Goal: Information Seeking & Learning: Learn about a topic

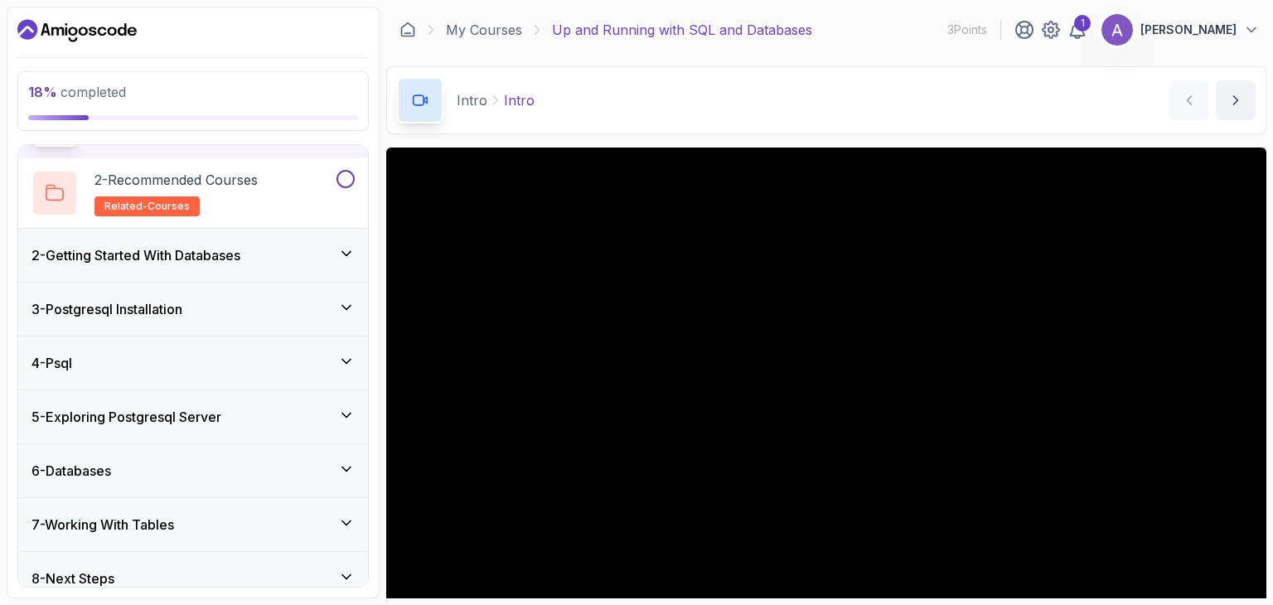
scroll to position [125, 0]
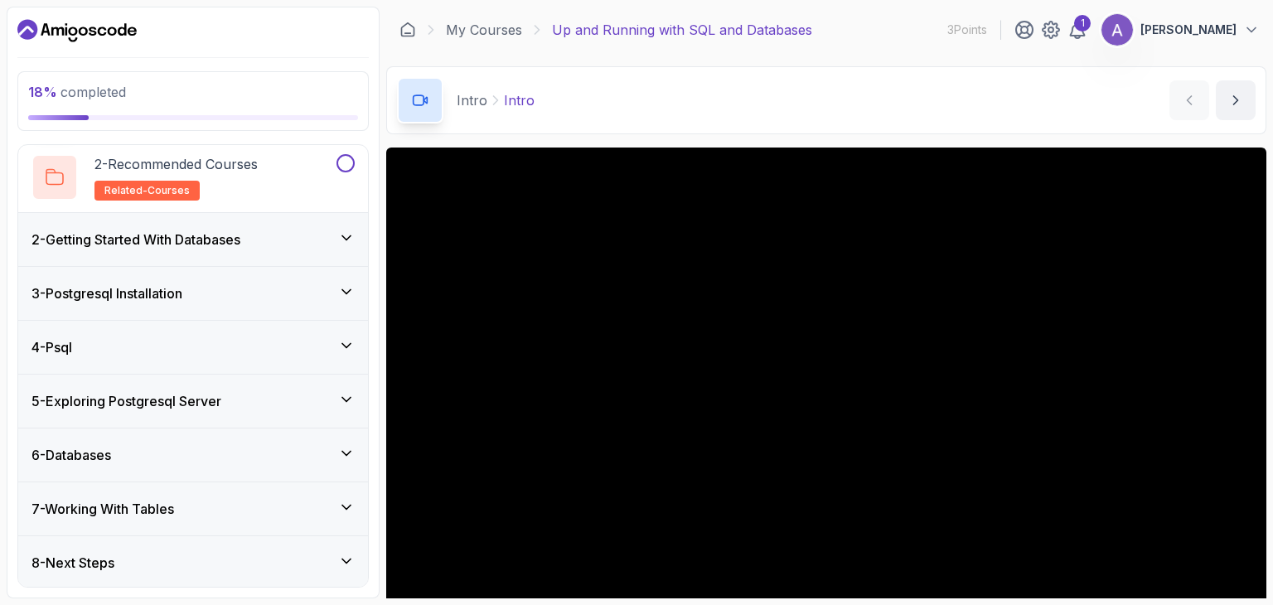
click at [276, 291] on div "3 - Postgresql Installation" at bounding box center [193, 294] width 323 height 20
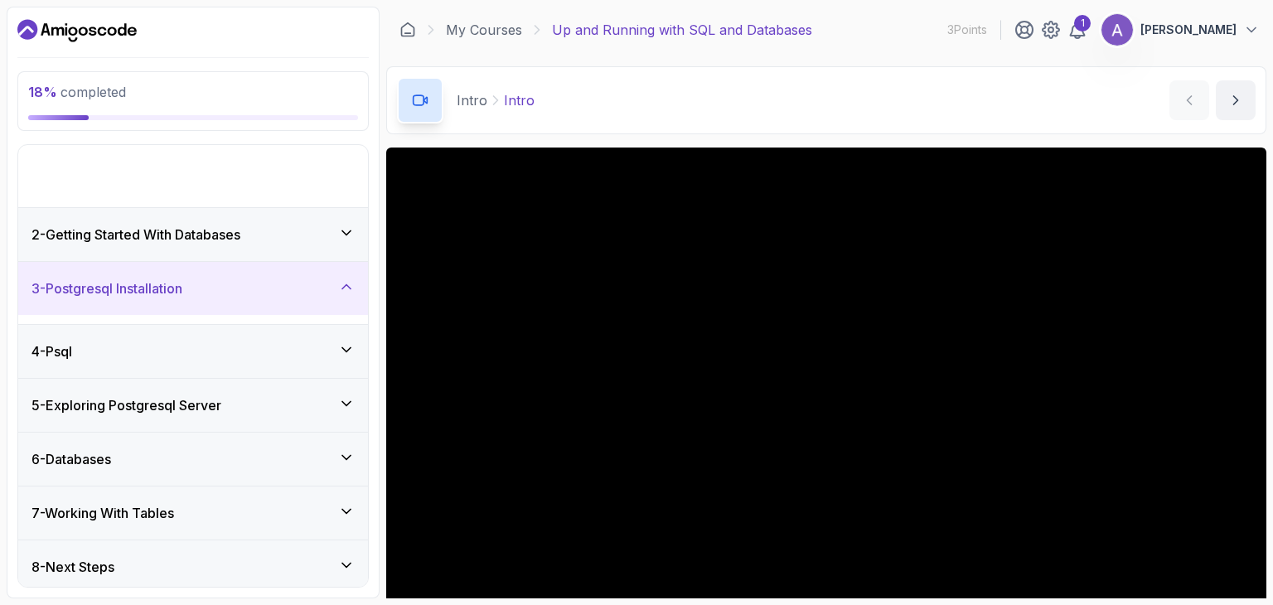
scroll to position [0, 0]
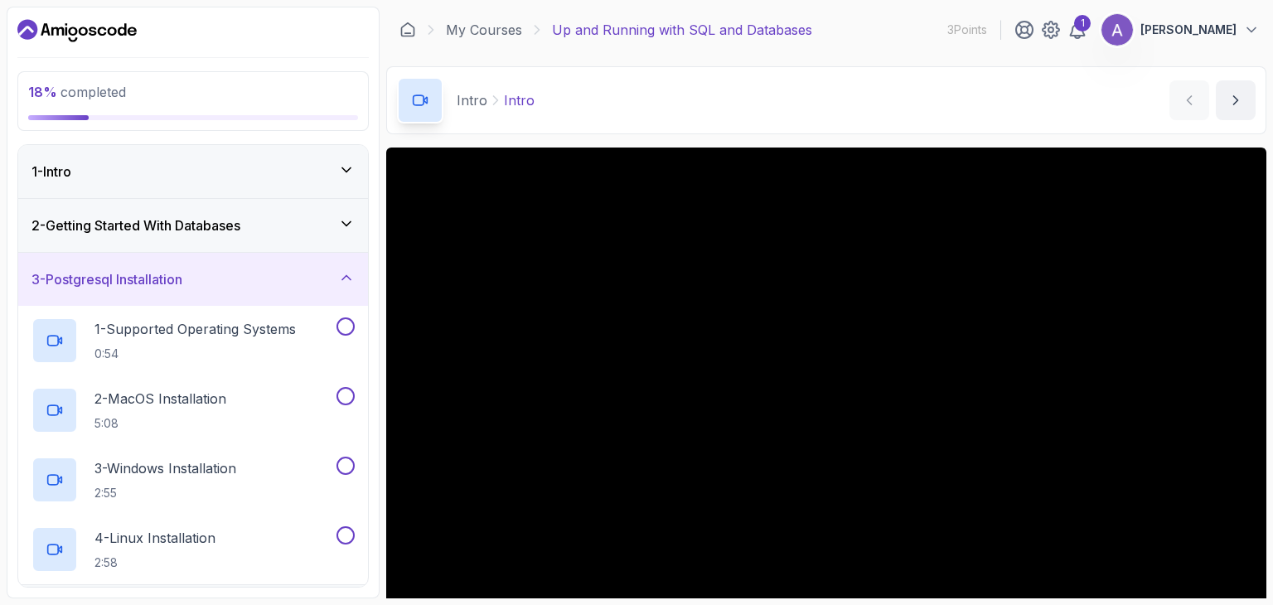
click at [315, 227] on div "2 - Getting Started With Databases" at bounding box center [193, 226] width 323 height 20
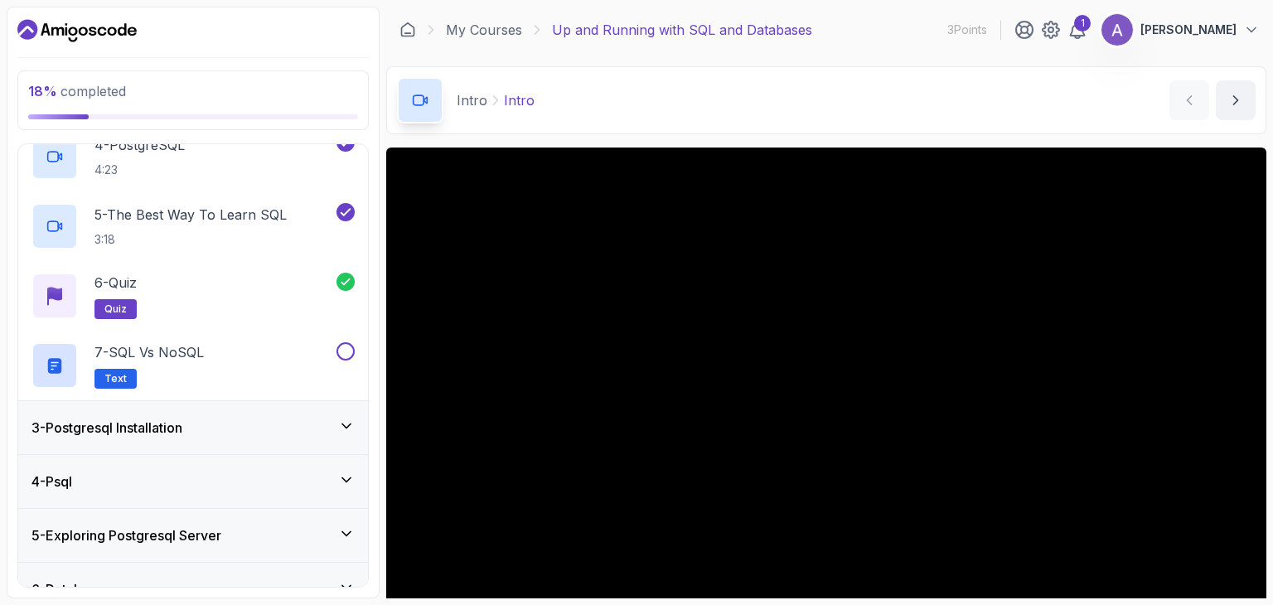
scroll to position [345, 0]
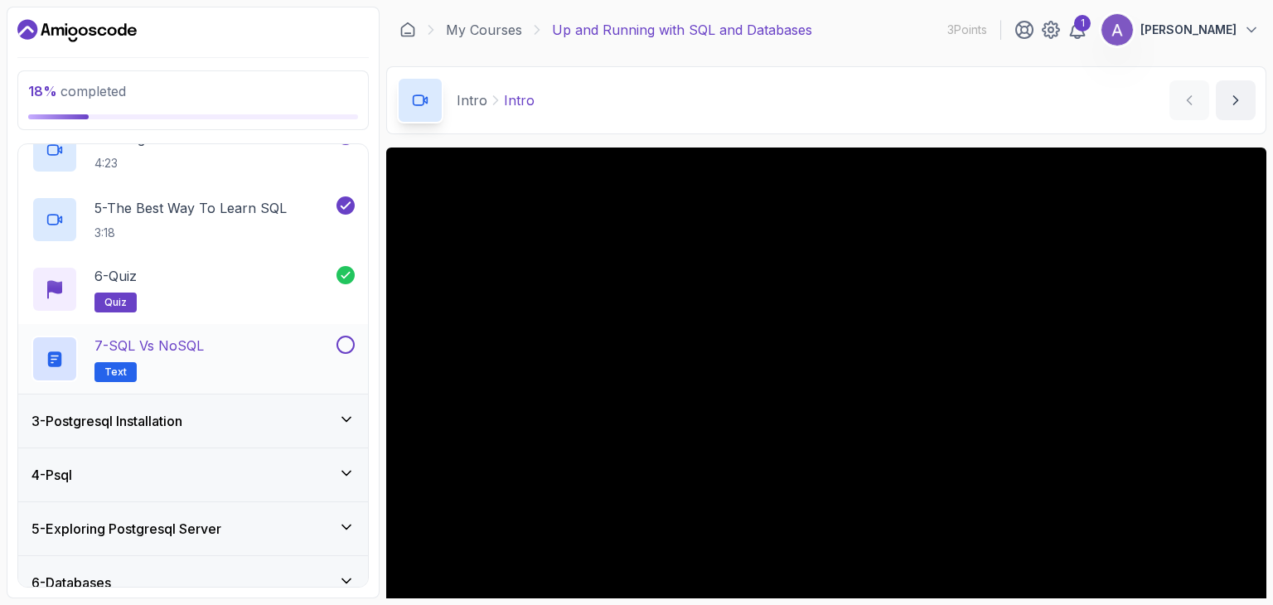
click at [285, 352] on div "7 - SQL vs NoSQL Text" at bounding box center [183, 359] width 302 height 46
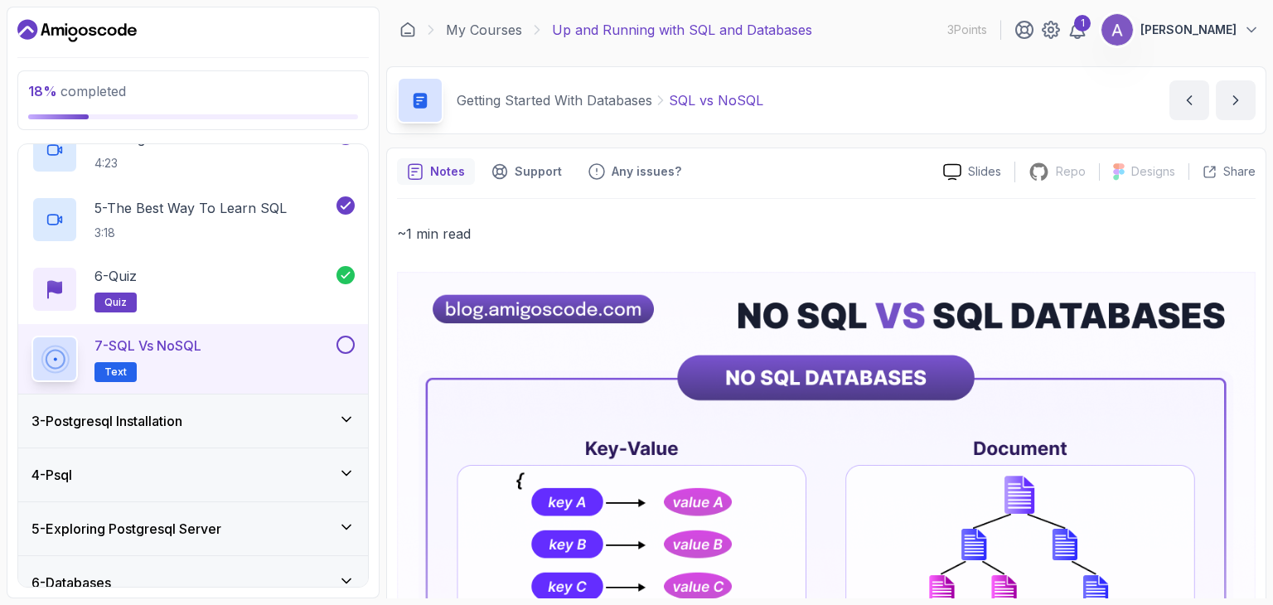
click at [351, 346] on button at bounding box center [346, 345] width 18 height 18
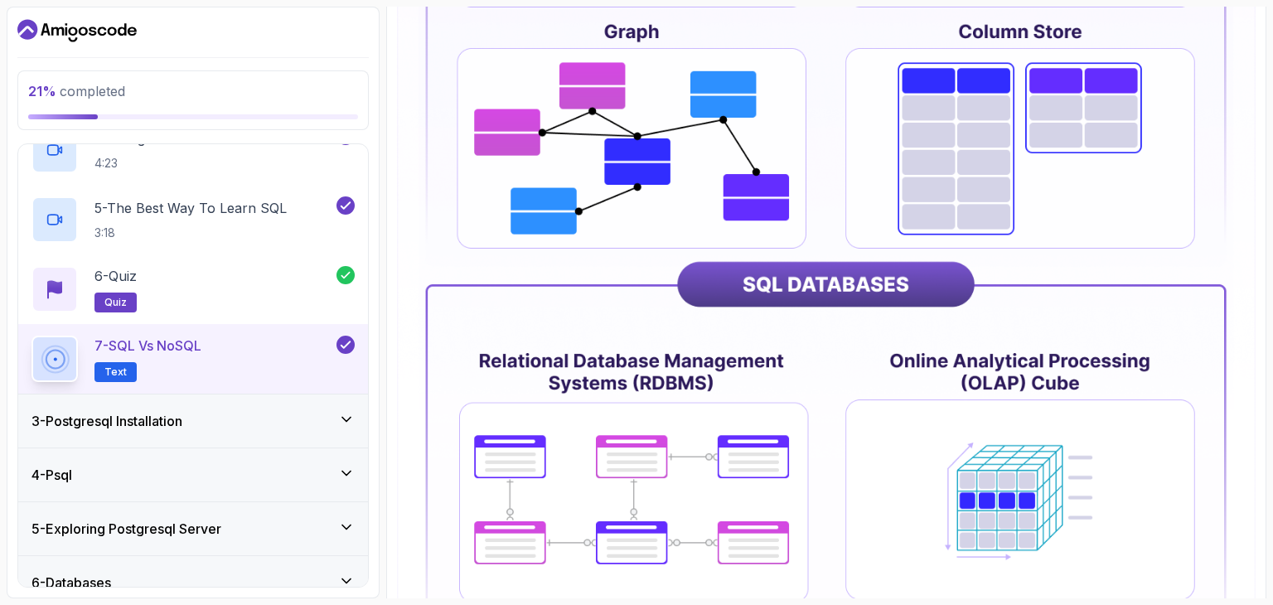
scroll to position [798, 0]
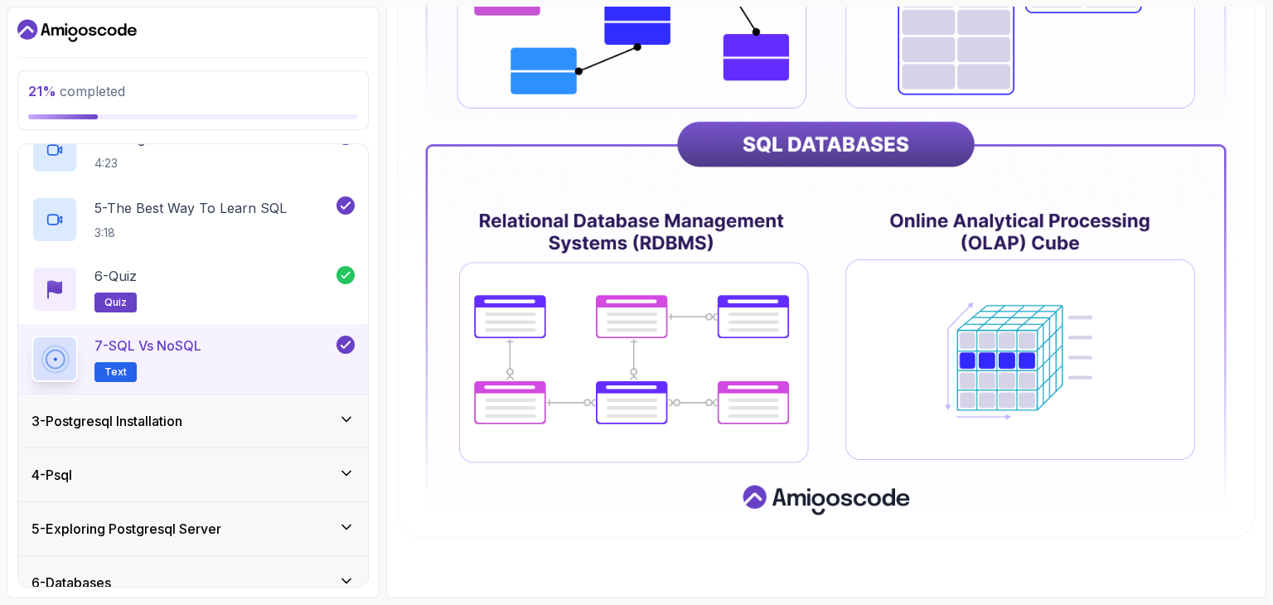
click at [308, 420] on div "3 - Postgresql Installation" at bounding box center [193, 421] width 323 height 20
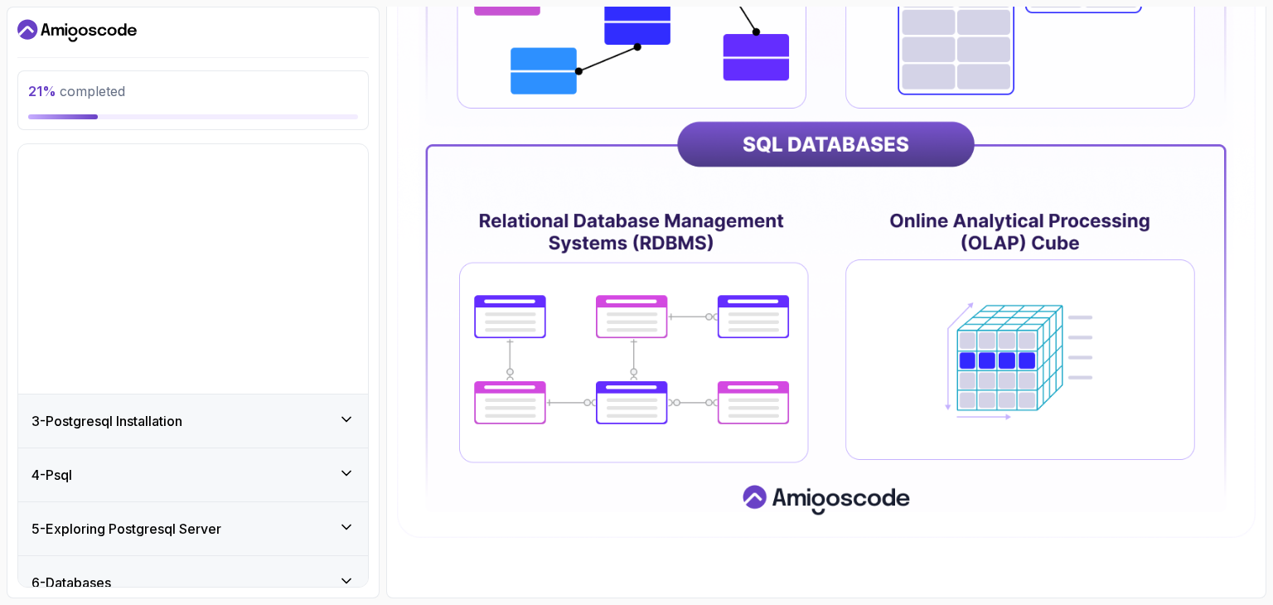
scroll to position [0, 0]
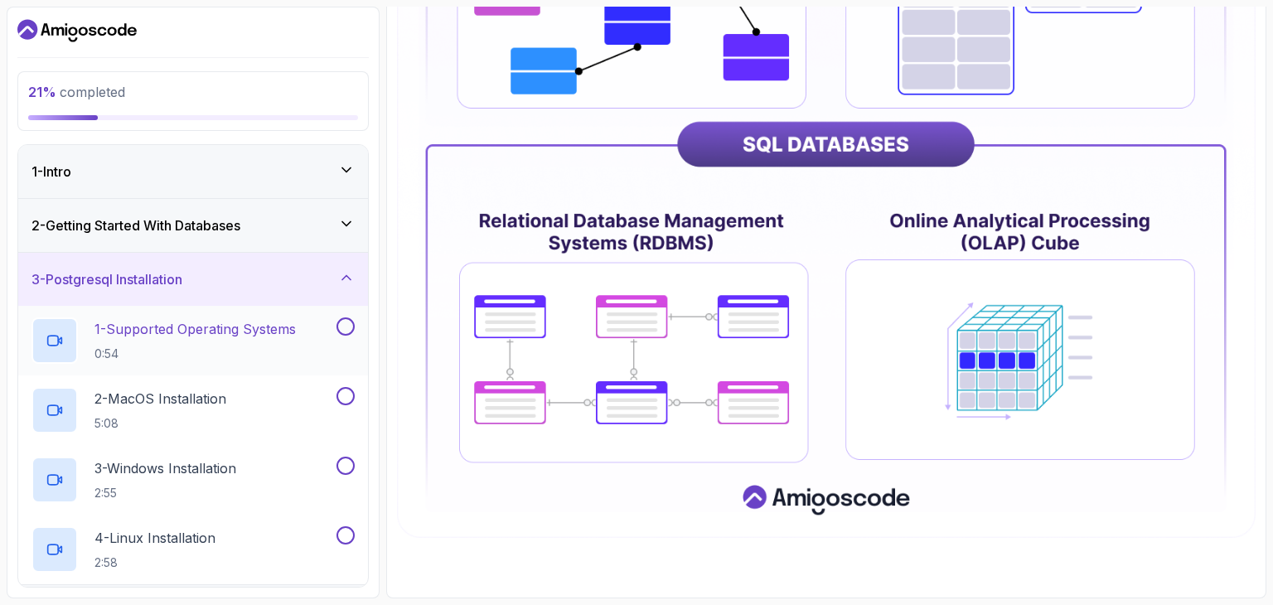
click at [255, 335] on p "1 - Supported Operating Systems" at bounding box center [195, 329] width 201 height 20
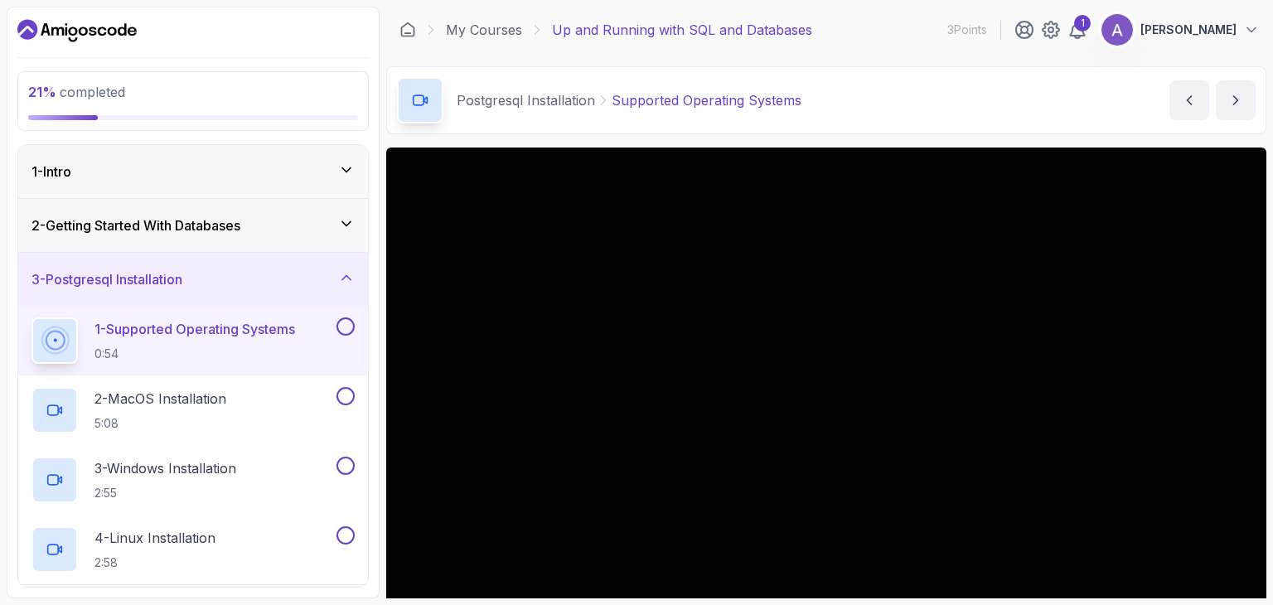
click at [339, 233] on div "2 - Getting Started With Databases" at bounding box center [193, 226] width 323 height 20
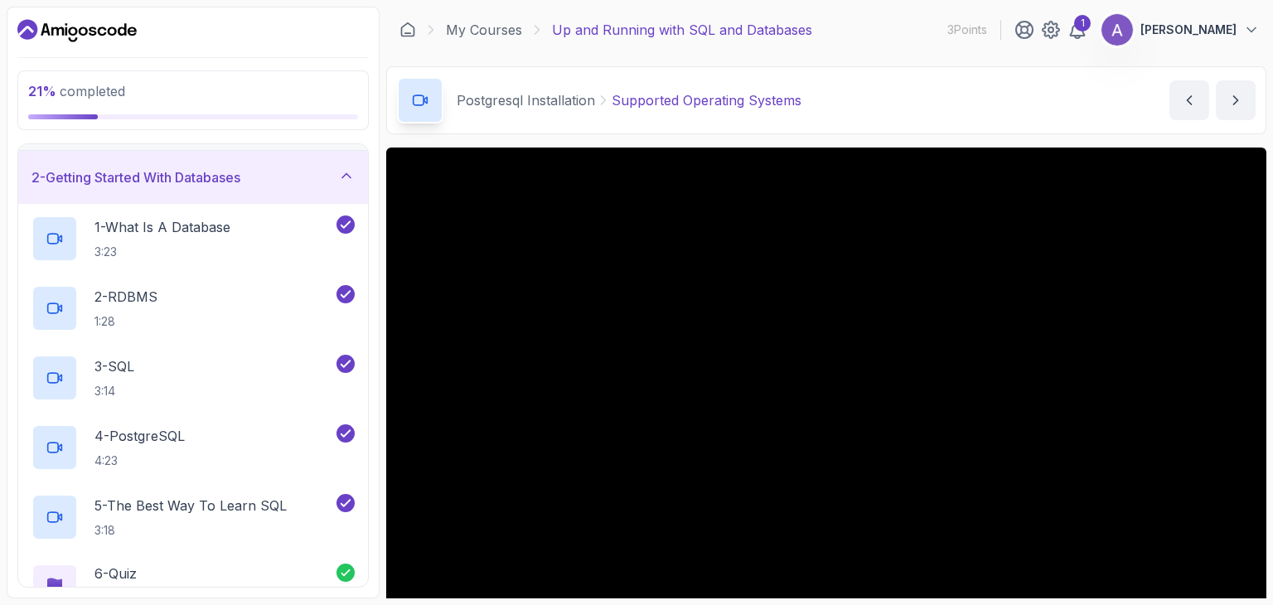
scroll to position [13, 0]
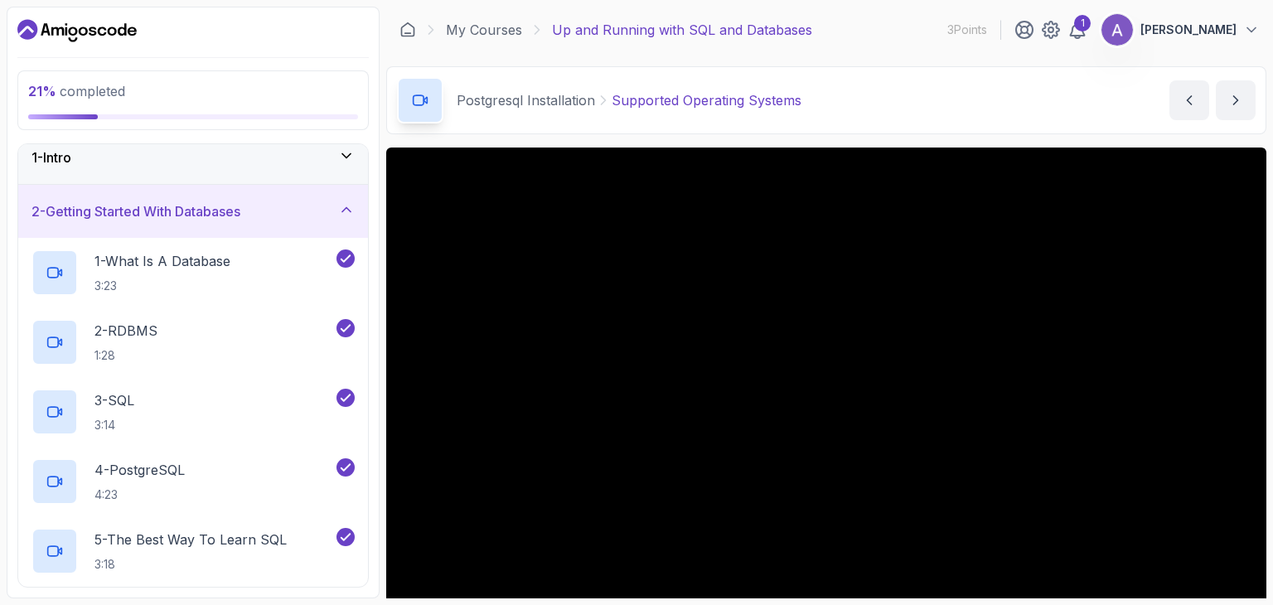
click at [346, 206] on icon at bounding box center [346, 209] width 17 height 17
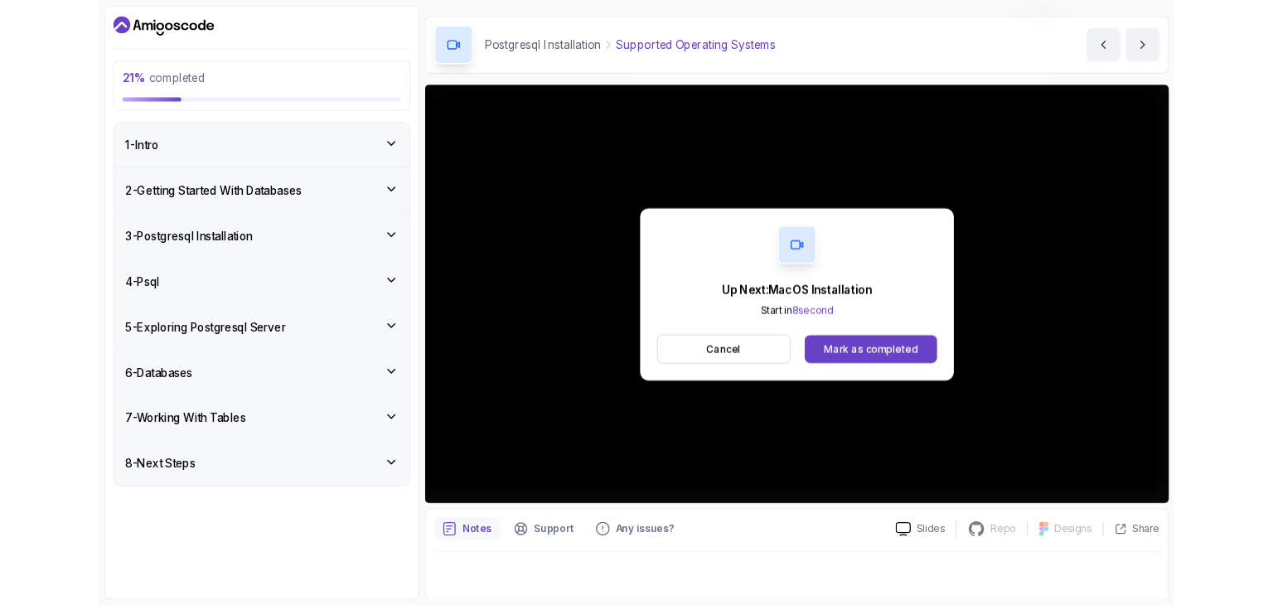
scroll to position [159, 0]
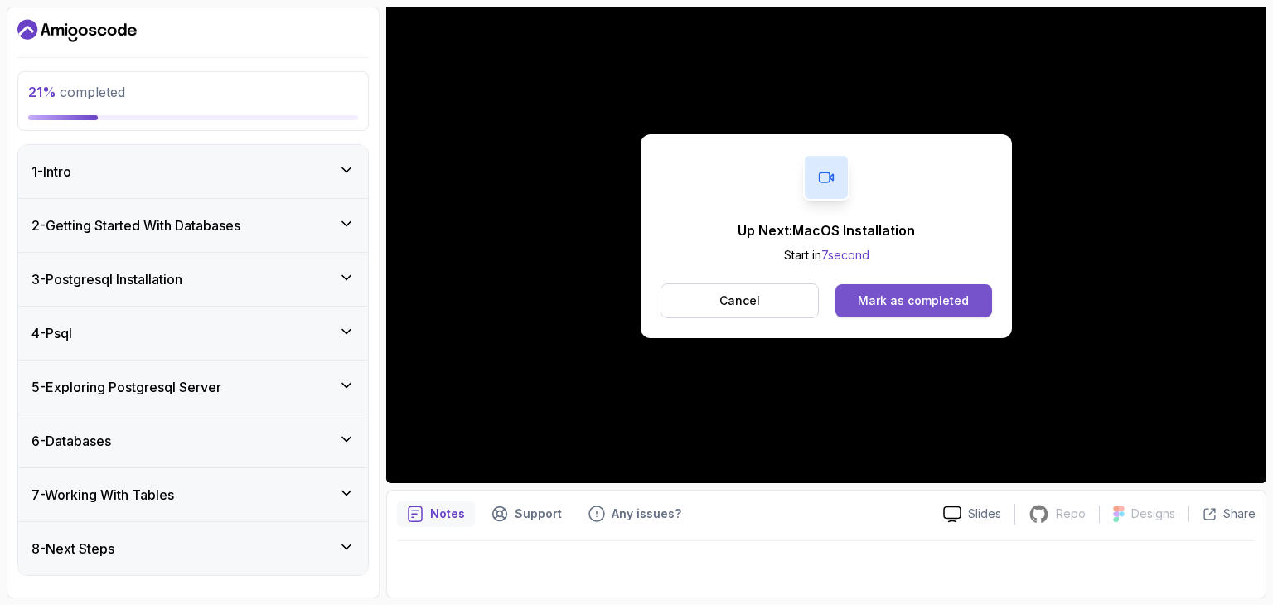
click at [930, 305] on div "Mark as completed" at bounding box center [913, 301] width 111 height 17
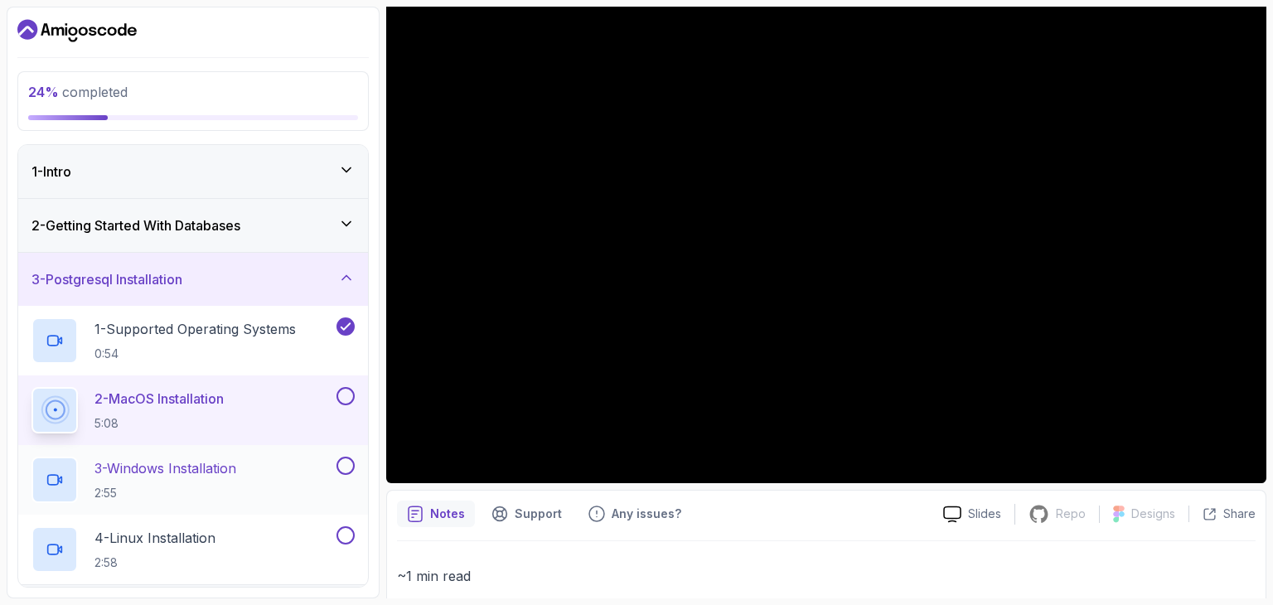
click at [322, 465] on div "3 - Windows Installation 2:55" at bounding box center [183, 480] width 302 height 46
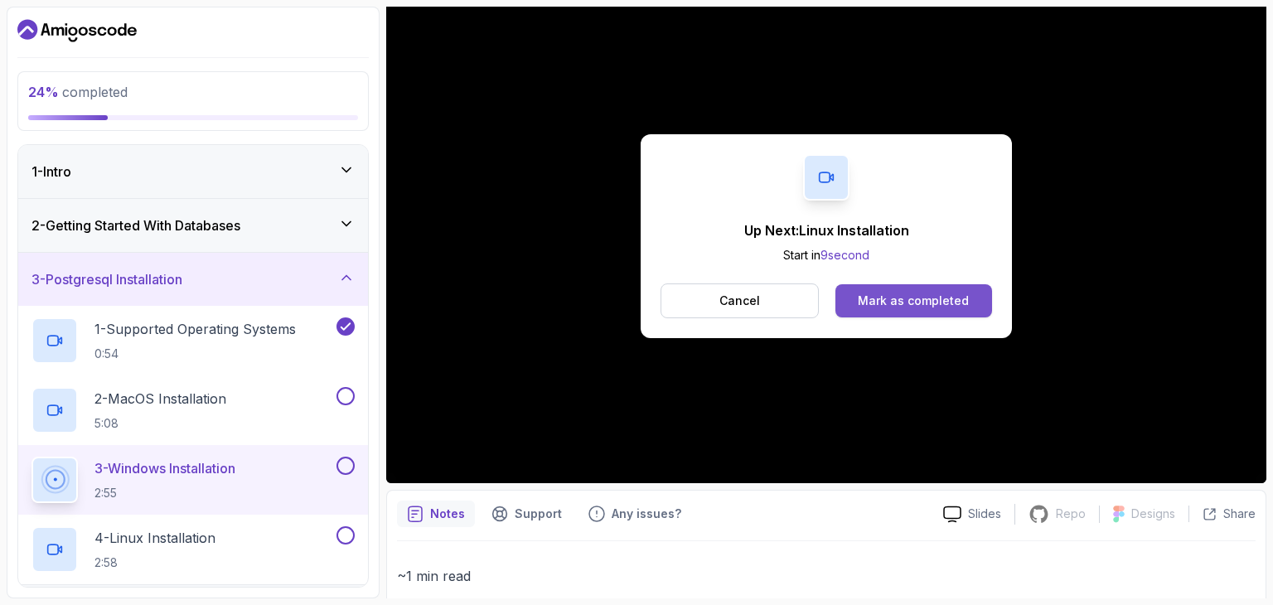
click at [895, 301] on div "Mark as completed" at bounding box center [913, 301] width 111 height 17
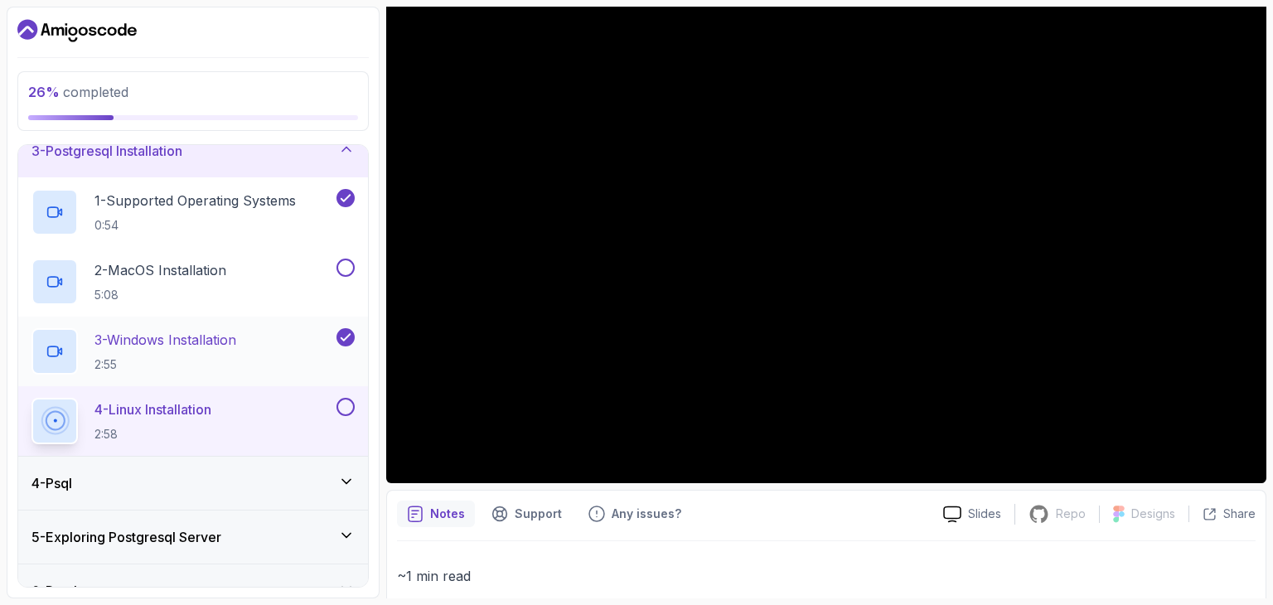
scroll to position [129, 0]
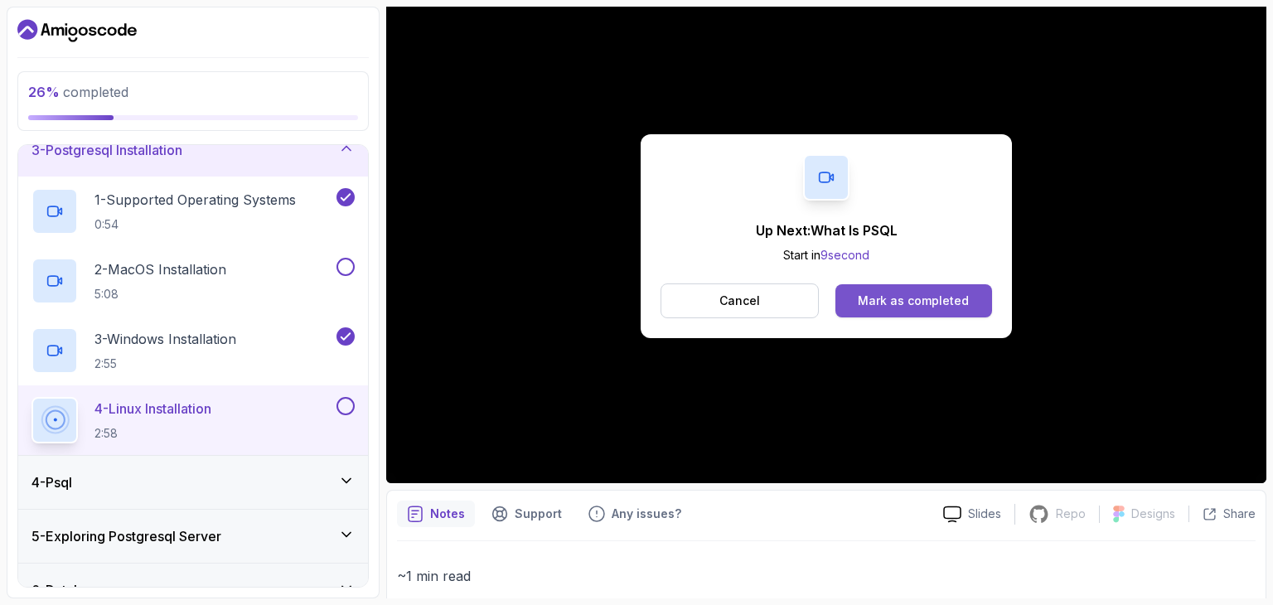
click at [921, 303] on div "Mark as completed" at bounding box center [913, 301] width 111 height 17
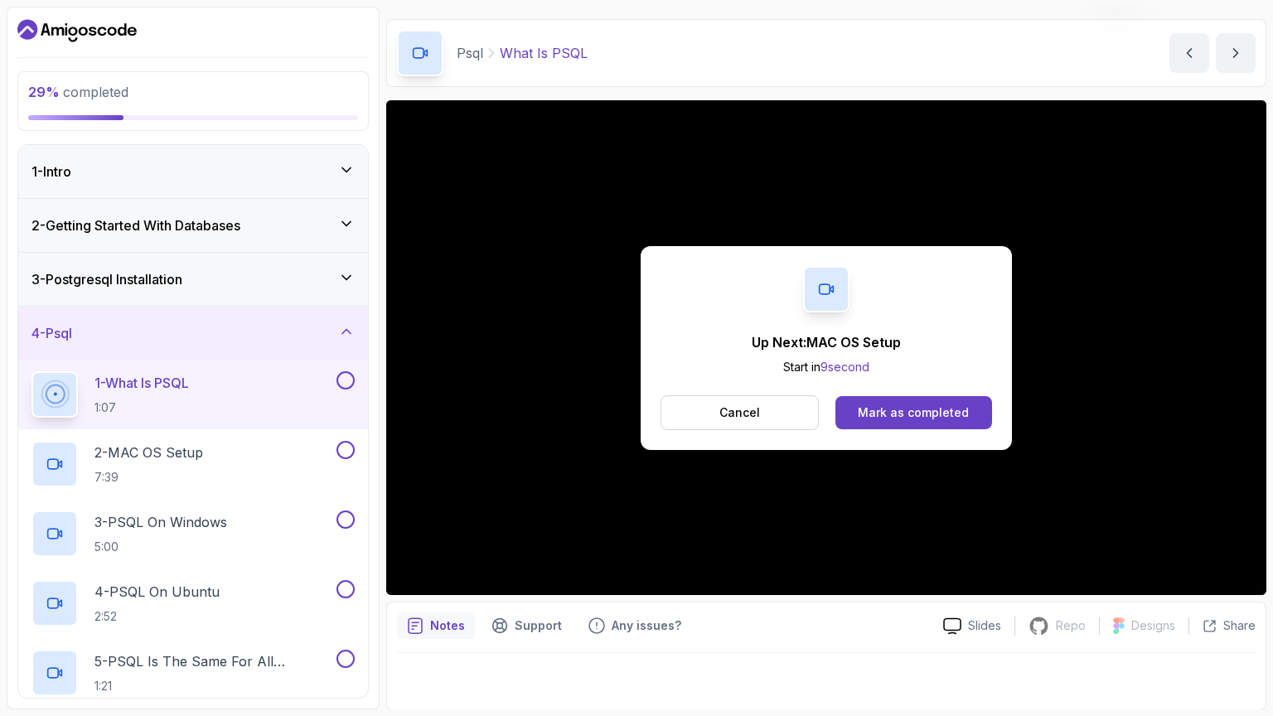
scroll to position [159, 0]
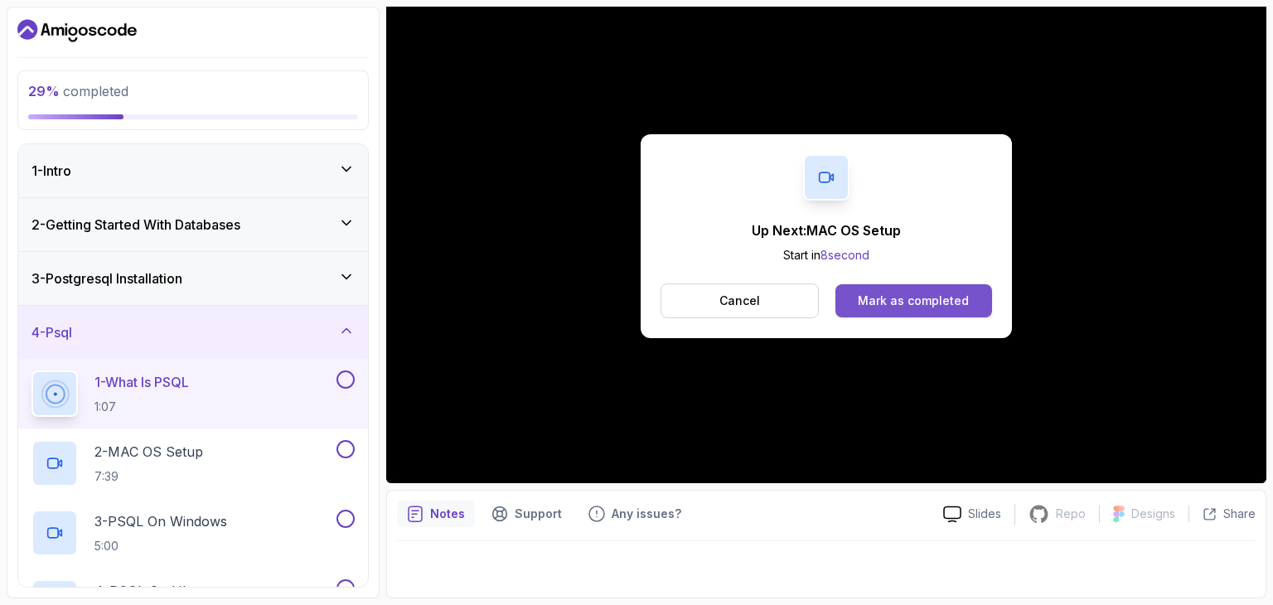
click at [899, 298] on div "Mark as completed" at bounding box center [913, 301] width 111 height 17
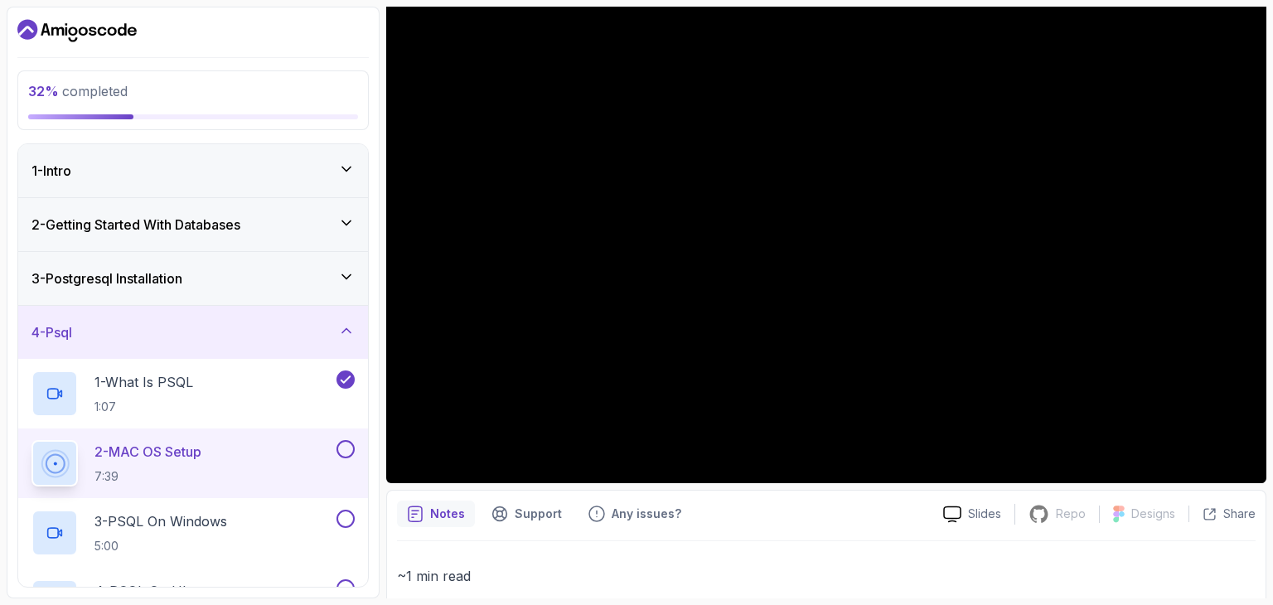
click at [348, 439] on div "2 - MAC OS Setup 7:39" at bounding box center [193, 464] width 350 height 70
click at [348, 515] on button at bounding box center [346, 519] width 18 height 18
click at [347, 448] on button at bounding box center [346, 449] width 18 height 18
click at [240, 515] on div "3 - PSQL On Windows 5:00" at bounding box center [183, 533] width 302 height 46
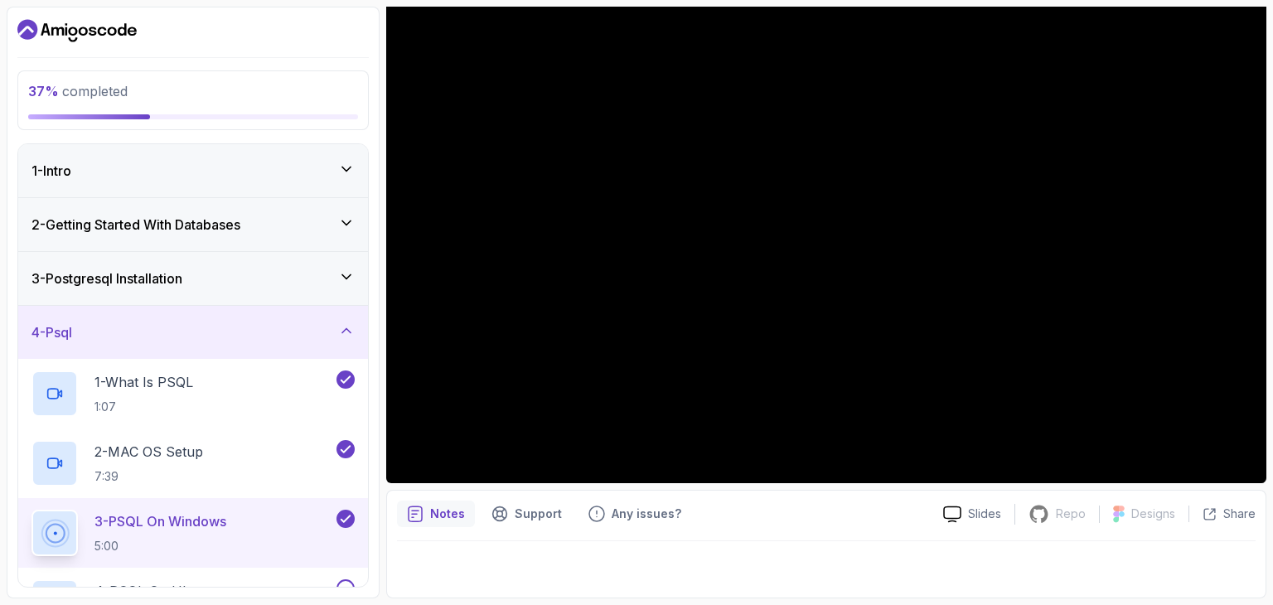
click at [347, 274] on icon at bounding box center [346, 277] width 17 height 17
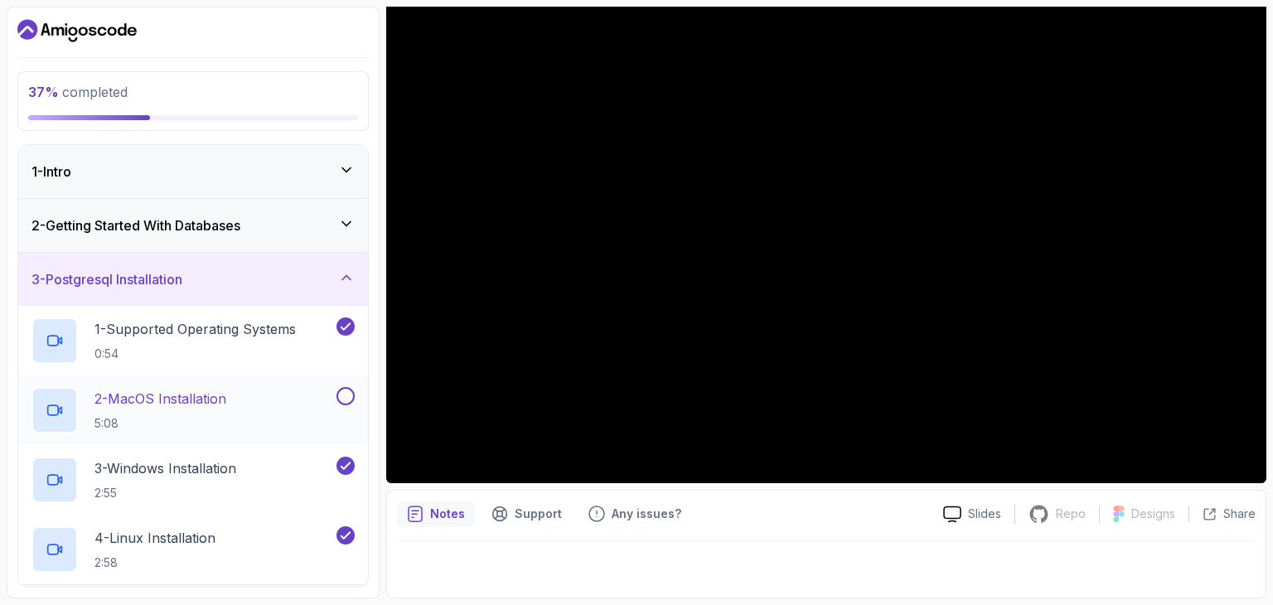
click at [348, 392] on button at bounding box center [346, 396] width 18 height 18
click at [345, 281] on icon at bounding box center [346, 277] width 17 height 17
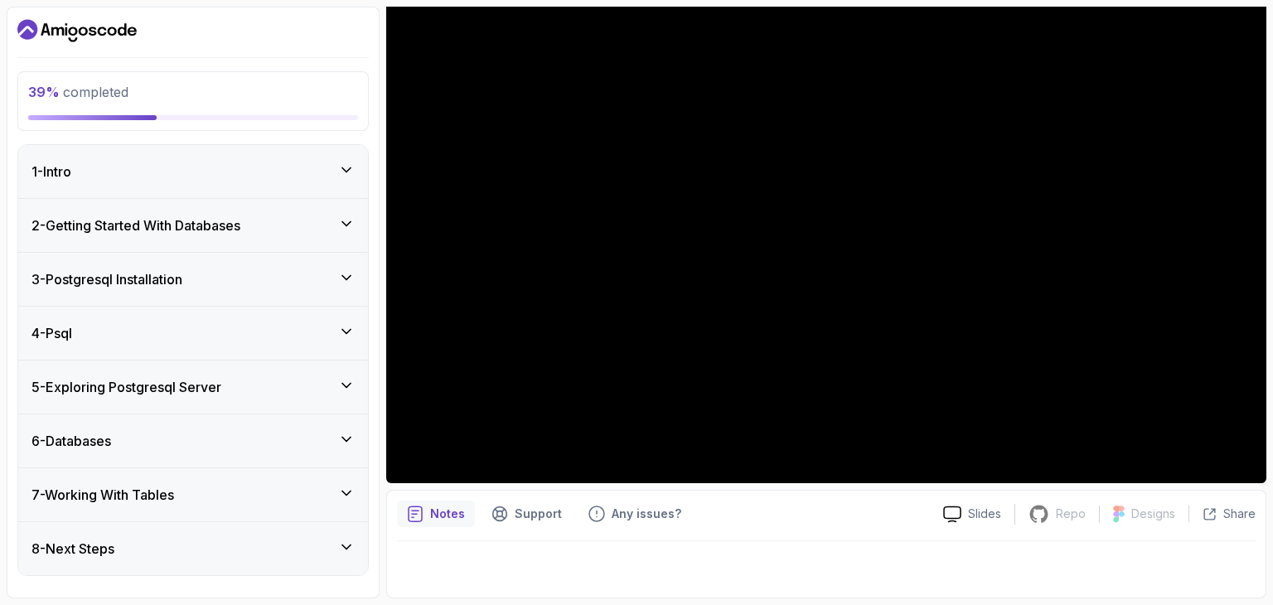
click at [350, 344] on div "4 - Psql" at bounding box center [193, 333] width 350 height 53
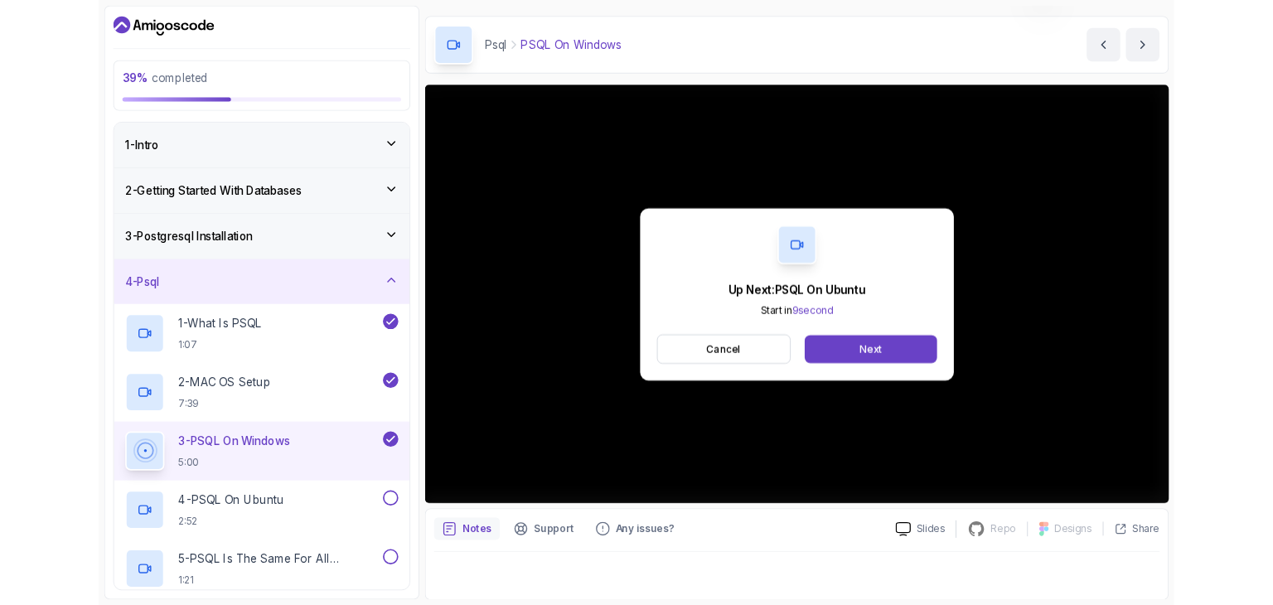
scroll to position [159, 0]
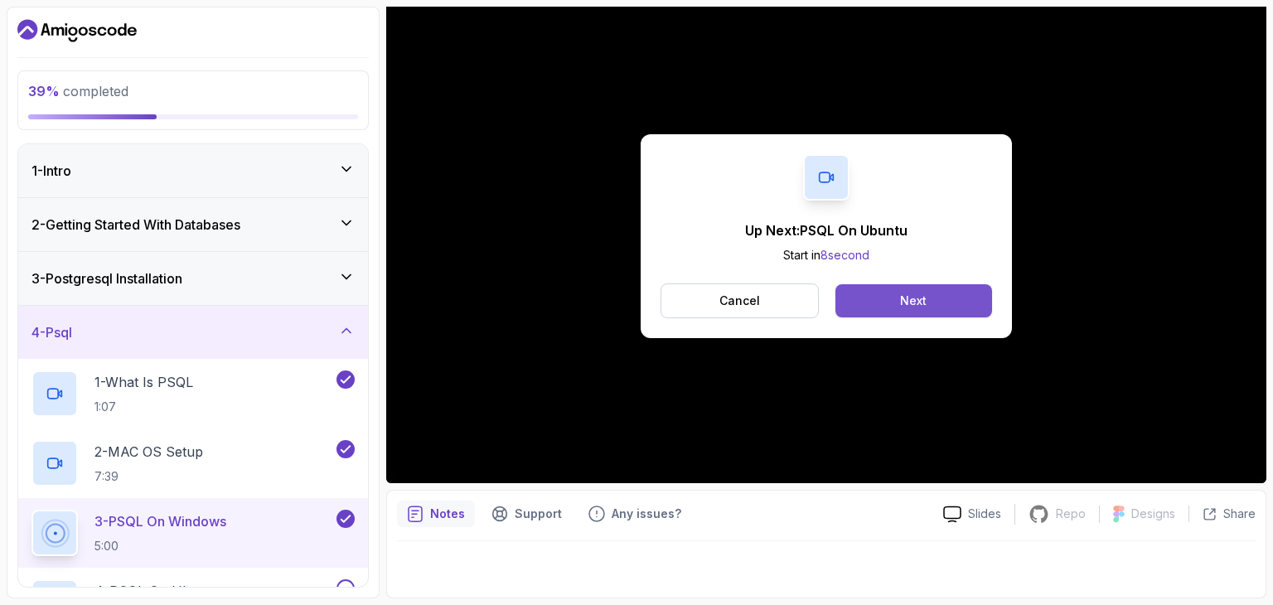
click at [909, 300] on div "Next" at bounding box center [913, 301] width 27 height 17
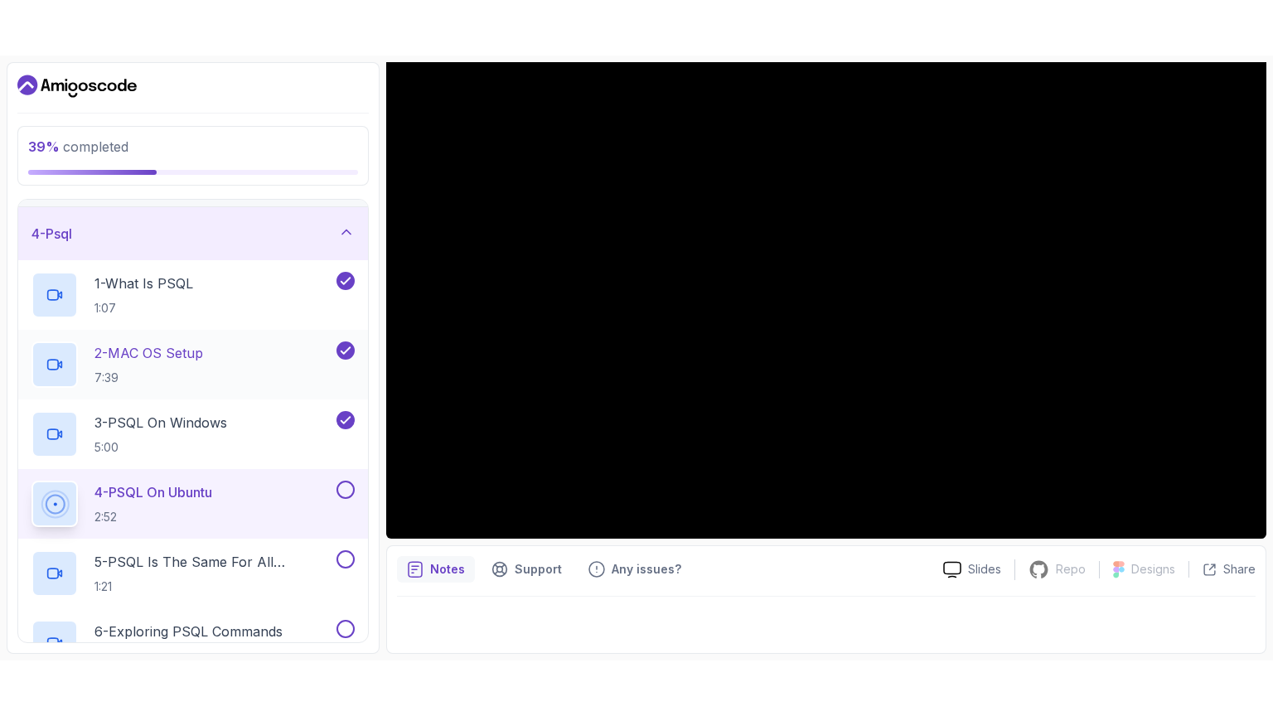
scroll to position [179, 0]
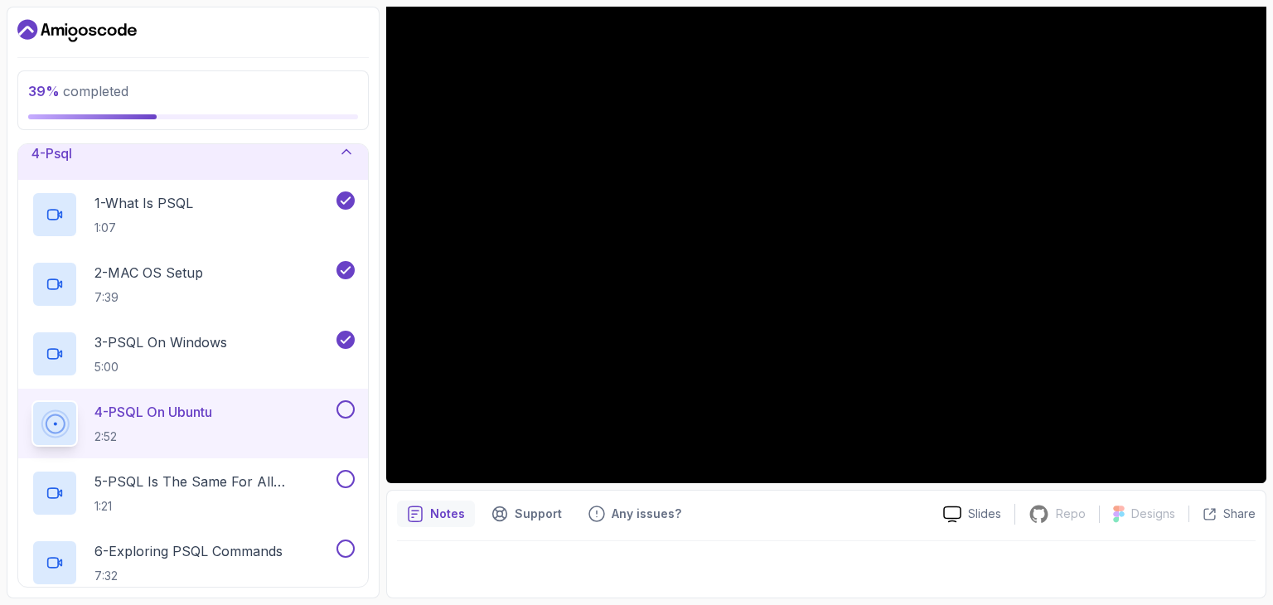
click at [348, 405] on button at bounding box center [346, 409] width 18 height 18
click at [245, 482] on p "5 - PSQL Is The Same For All Operating Systems" at bounding box center [214, 482] width 239 height 20
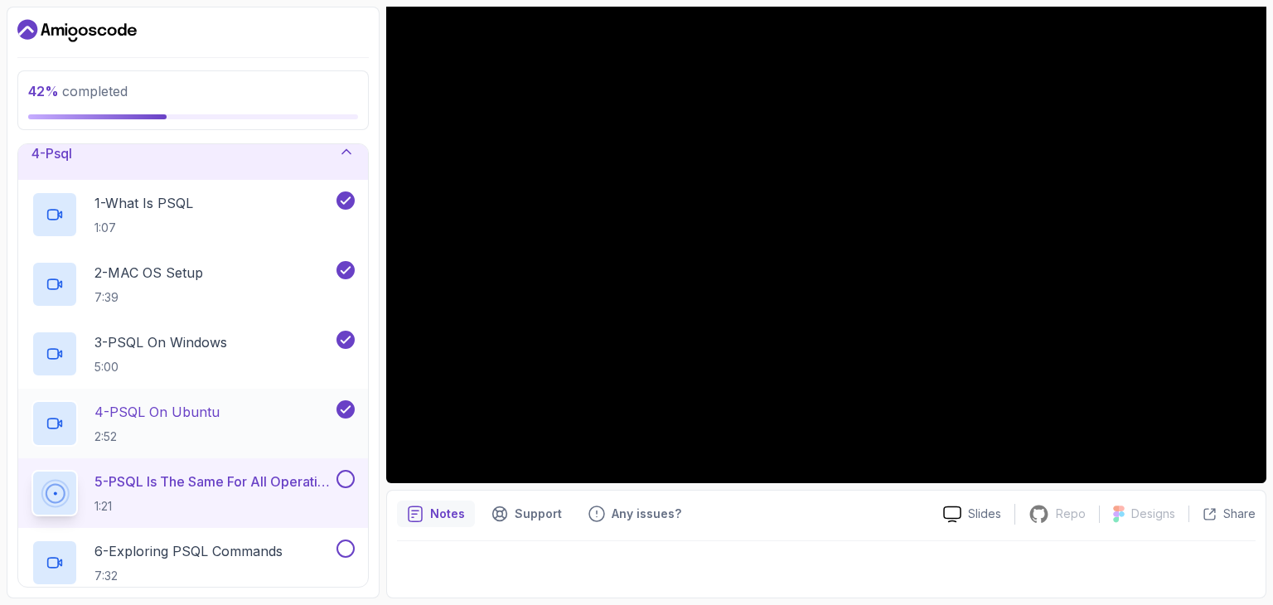
click at [285, 391] on div "4 - PSQL On Ubuntu 2:52" at bounding box center [193, 424] width 350 height 70
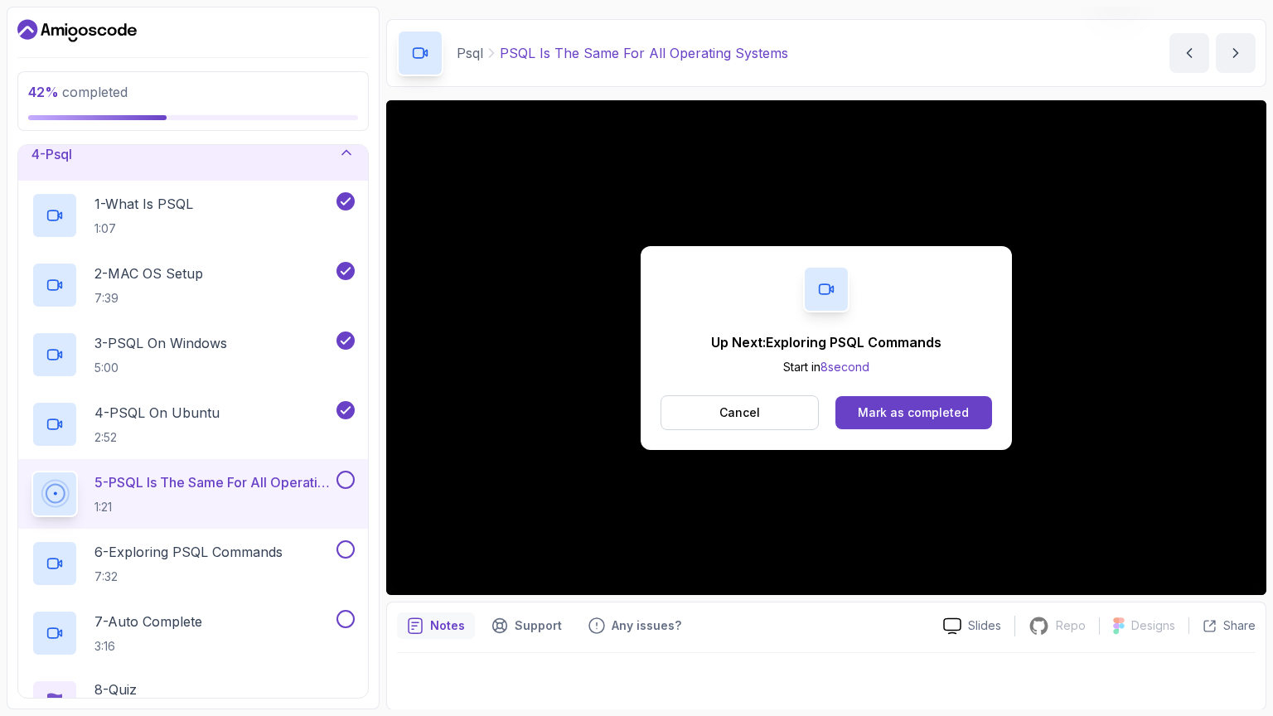
scroll to position [159, 0]
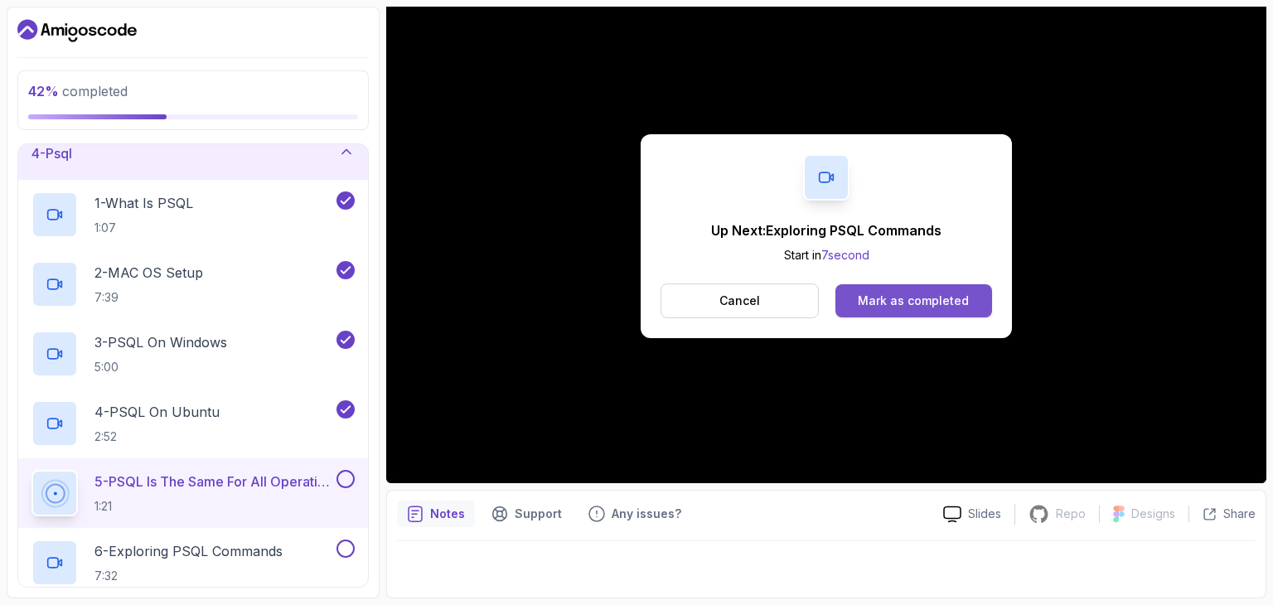
click at [902, 300] on div "Mark as completed" at bounding box center [913, 301] width 111 height 17
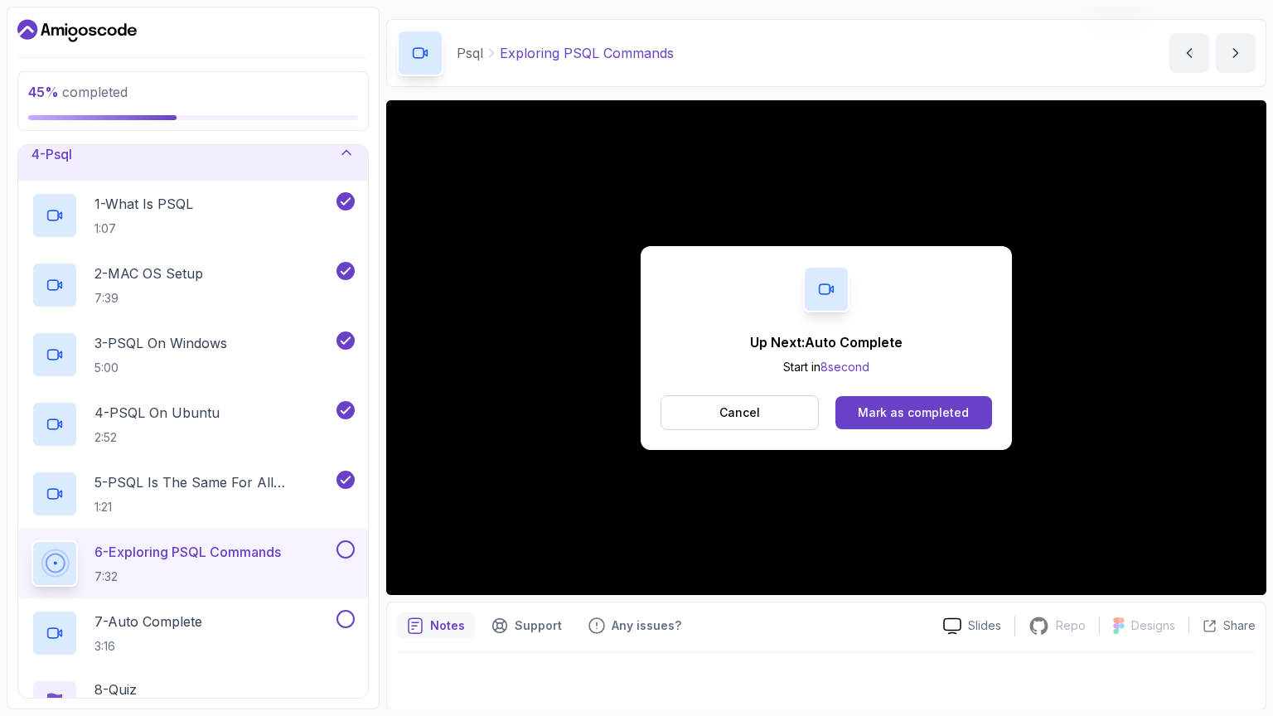
scroll to position [159, 0]
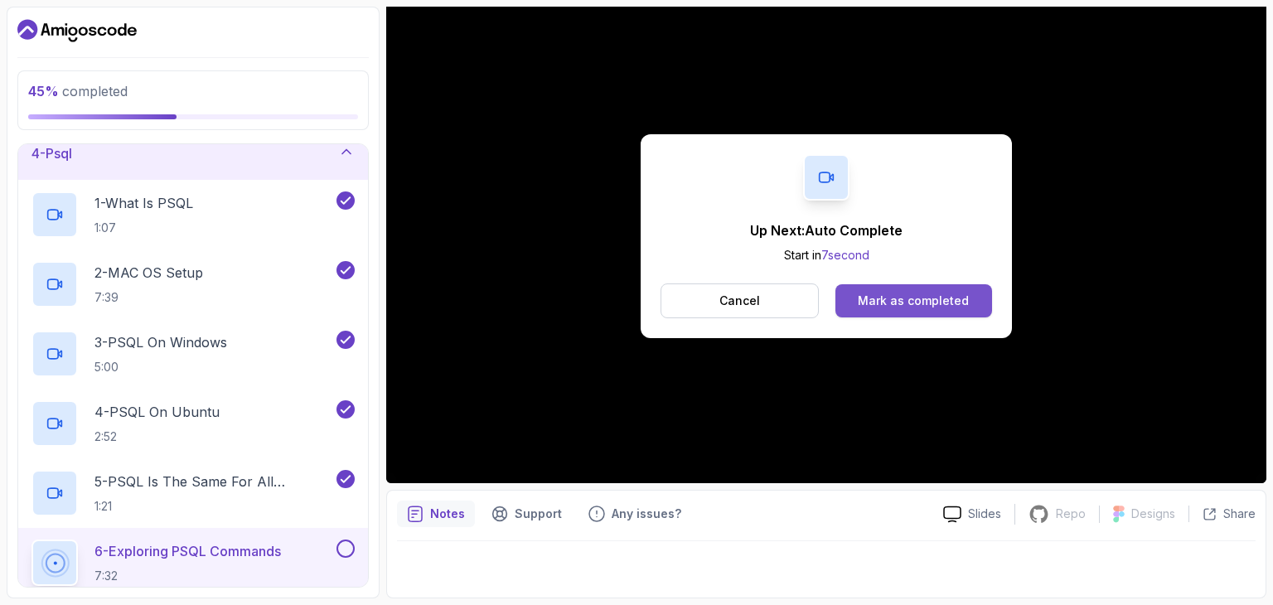
click at [914, 293] on div "Mark as completed" at bounding box center [913, 301] width 111 height 17
